Goal: Task Accomplishment & Management: Manage account settings

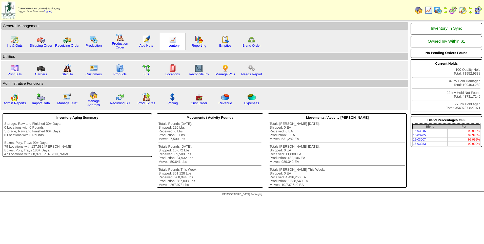
click at [170, 43] on img at bounding box center [173, 39] width 8 height 8
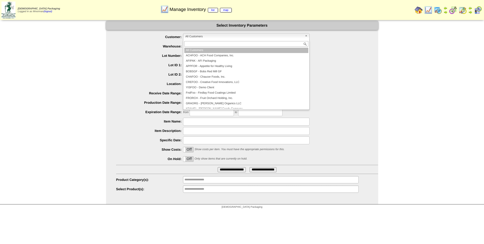
click at [215, 39] on span "All Customers" at bounding box center [244, 36] width 118 height 6
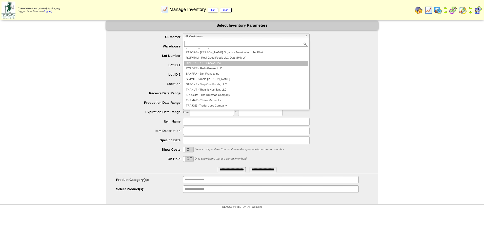
scroll to position [84, 0]
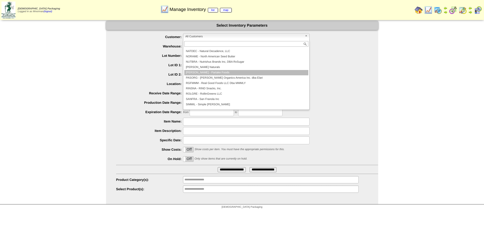
click at [226, 73] on li "PARTAK - Partake Foods" at bounding box center [246, 72] width 124 height 5
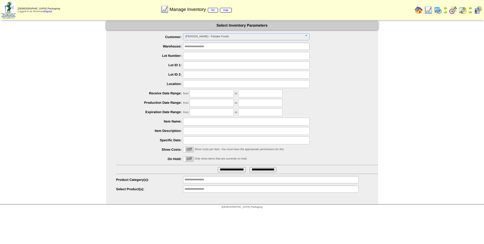
click at [191, 159] on label "Off" at bounding box center [188, 158] width 10 height 5
click at [234, 168] on input "**********" at bounding box center [232, 169] width 28 height 5
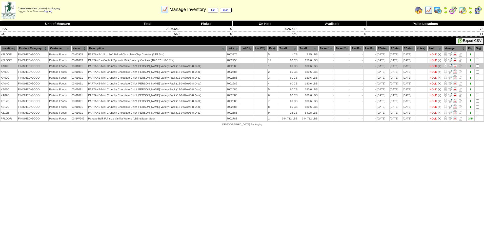
click at [478, 64] on td at bounding box center [479, 65] width 9 height 5
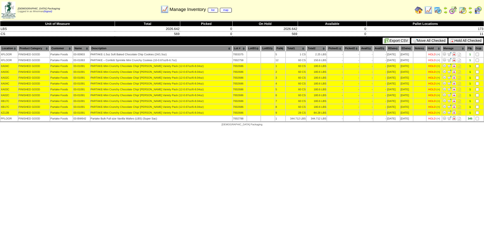
click at [473, 40] on button "Hold All Checked" at bounding box center [466, 41] width 35 height 6
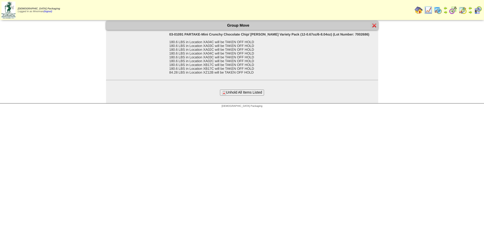
click at [251, 91] on button "Unhold All Items Listed" at bounding box center [242, 92] width 44 height 6
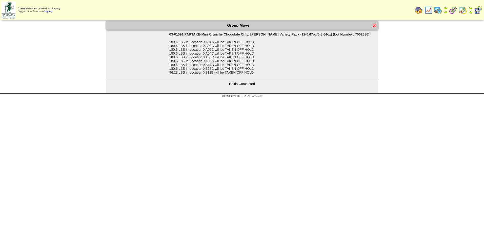
click at [376, 25] on img at bounding box center [375, 25] width 4 height 4
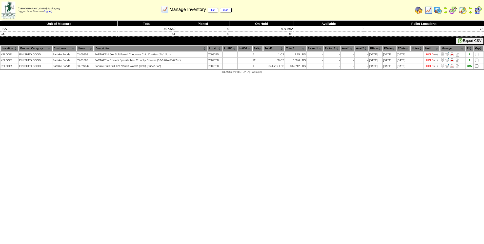
click at [429, 11] on img at bounding box center [429, 10] width 8 height 8
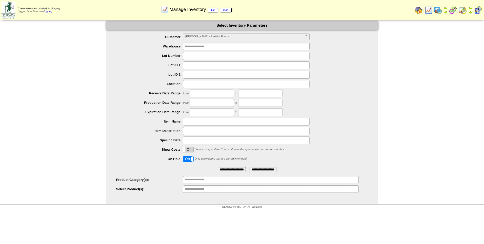
click at [187, 161] on label "On" at bounding box center [188, 158] width 10 height 5
click at [224, 169] on input "**********" at bounding box center [232, 169] width 28 height 5
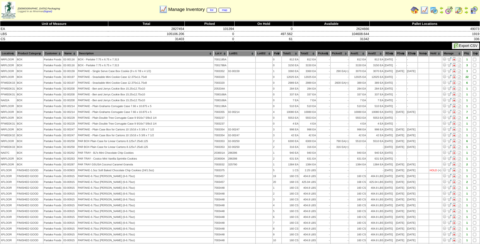
click at [398, 54] on th "PDate" at bounding box center [401, 54] width 11 height 6
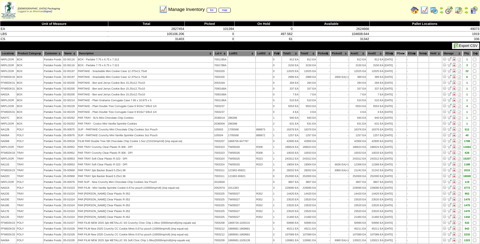
click at [398, 54] on th "PDate" at bounding box center [401, 54] width 11 height 6
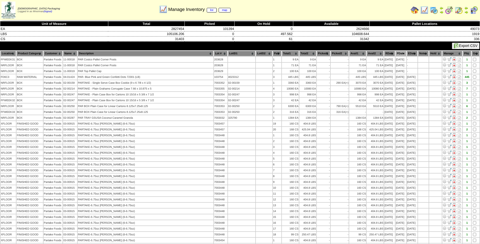
click at [400, 54] on th "PDate" at bounding box center [401, 54] width 11 height 6
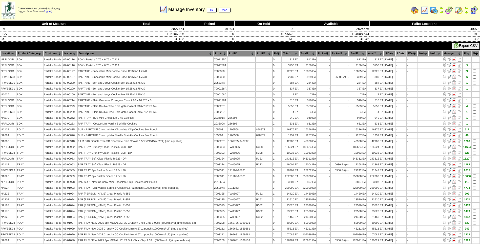
click at [399, 53] on th "PDate" at bounding box center [401, 54] width 11 height 6
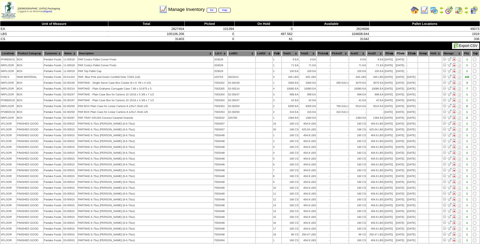
click at [214, 52] on th "Lot #" at bounding box center [220, 54] width 13 height 6
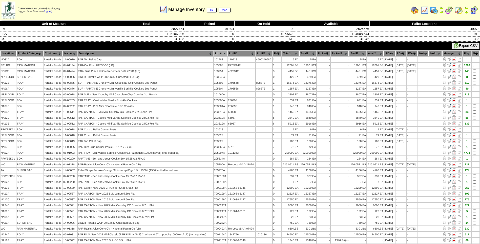
click at [214, 52] on th "Lot #" at bounding box center [220, 54] width 13 height 6
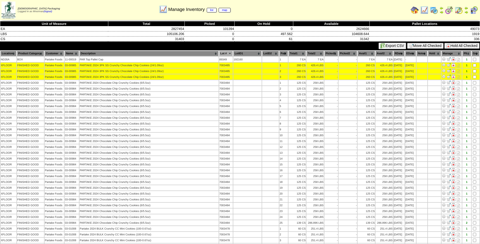
click at [470, 44] on button "Hold All Checked" at bounding box center [462, 46] width 35 height 6
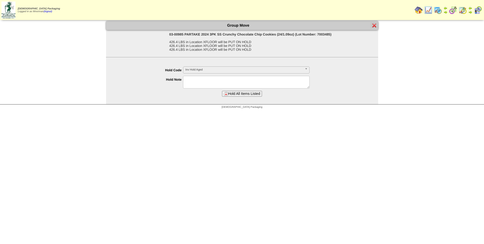
click at [261, 71] on span "Inv Hold Aged" at bounding box center [244, 70] width 118 height 6
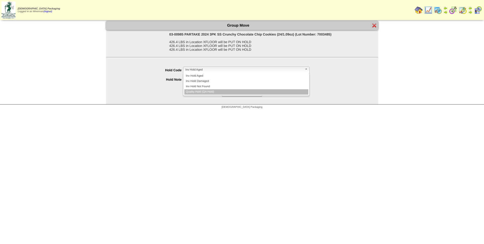
click at [236, 90] on li "Quality Hold (QA Hold)" at bounding box center [246, 91] width 124 height 5
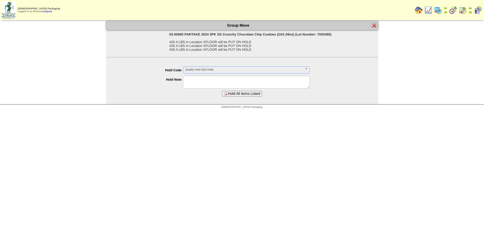
click at [236, 84] on textarea at bounding box center [246, 82] width 127 height 13
drag, startPoint x: 232, startPoint y: 79, endPoint x: 184, endPoint y: 77, distance: 47.4
click at [184, 77] on textarea "**********" at bounding box center [246, 82] width 127 height 13
type textarea "**********"
click at [241, 92] on button "Hold All Items Listed" at bounding box center [242, 94] width 40 height 6
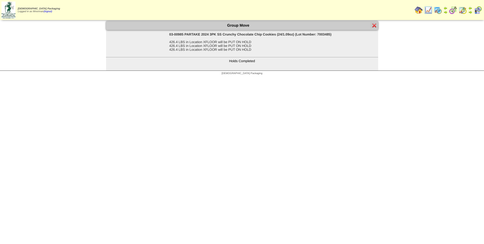
click at [374, 24] on img at bounding box center [375, 25] width 4 height 4
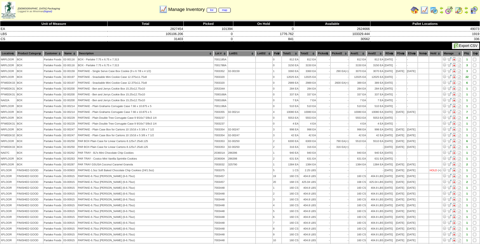
click at [214, 51] on th "Lot #" at bounding box center [220, 54] width 13 height 6
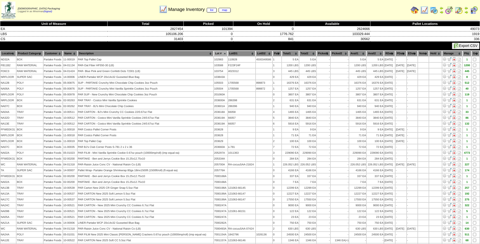
click at [214, 52] on th "Lot #" at bounding box center [220, 54] width 13 height 6
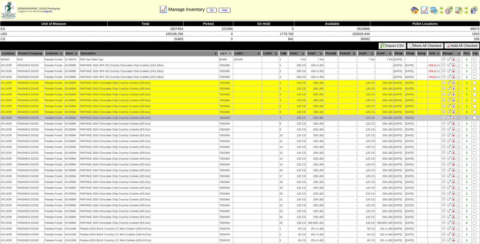
click at [473, 115] on td at bounding box center [476, 117] width 8 height 5
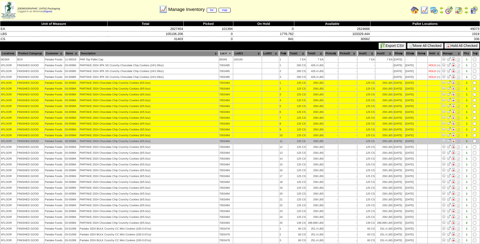
click at [474, 143] on td at bounding box center [476, 140] width 8 height 5
click at [473, 141] on td at bounding box center [476, 140] width 8 height 5
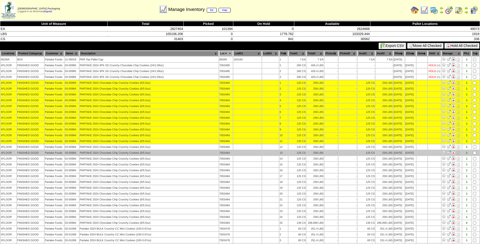
click at [474, 150] on td at bounding box center [476, 152] width 8 height 5
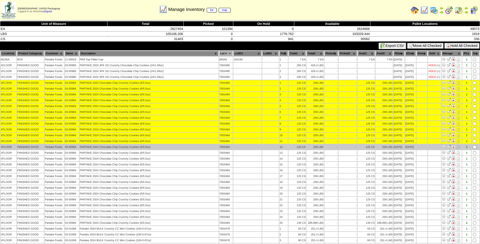
click at [473, 149] on td at bounding box center [476, 146] width 8 height 5
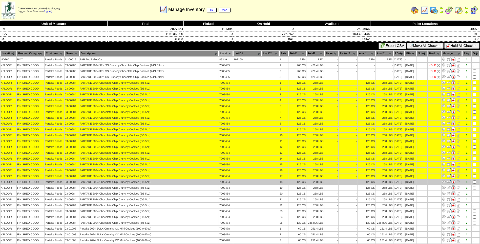
click at [475, 179] on td at bounding box center [476, 181] width 8 height 5
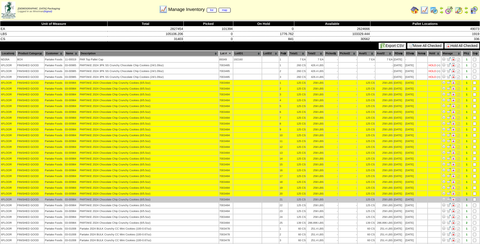
click at [475, 197] on td at bounding box center [476, 199] width 8 height 5
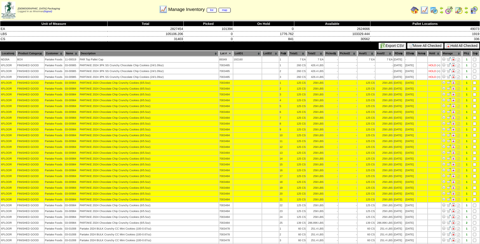
scroll to position [25, 0]
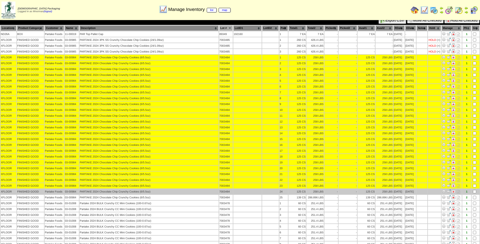
click at [475, 193] on td at bounding box center [476, 191] width 8 height 5
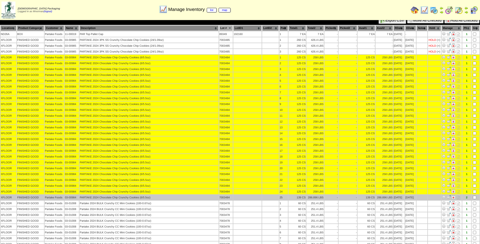
click at [475, 195] on td at bounding box center [476, 197] width 8 height 5
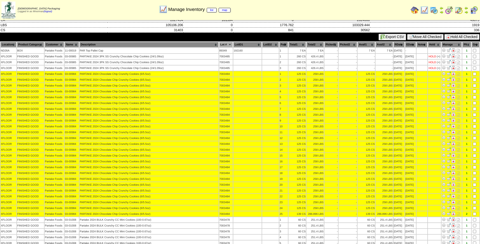
scroll to position [0, 0]
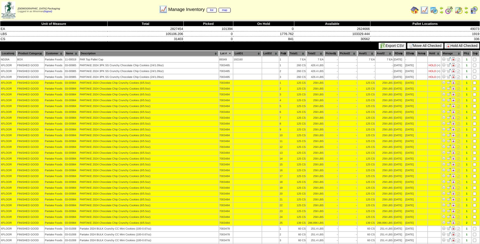
click at [475, 45] on button "Hold All Checked" at bounding box center [462, 46] width 35 height 6
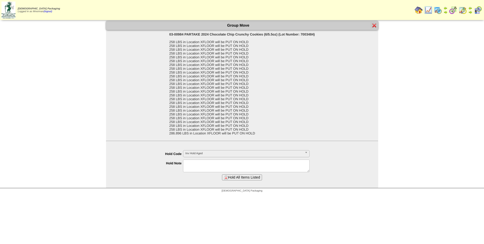
click at [292, 166] on textarea at bounding box center [246, 165] width 127 height 13
paste textarea "**********"
type textarea "**********"
click at [295, 153] on span "Inv Hold Aged" at bounding box center [244, 153] width 118 height 6
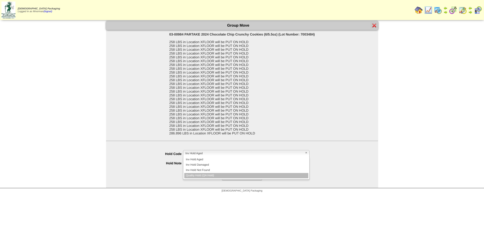
click at [242, 176] on li "Quality Hold (QA Hold)" at bounding box center [246, 175] width 124 height 5
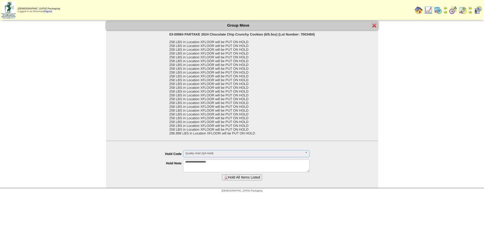
click at [249, 178] on button "Hold All Items Listed" at bounding box center [242, 177] width 40 height 6
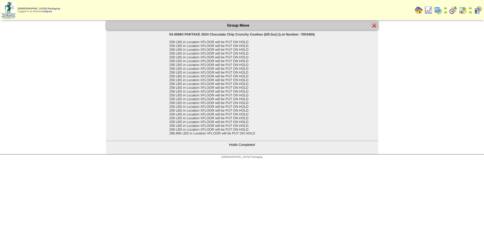
click at [373, 24] on img at bounding box center [375, 25] width 4 height 4
